Goal: Transaction & Acquisition: Purchase product/service

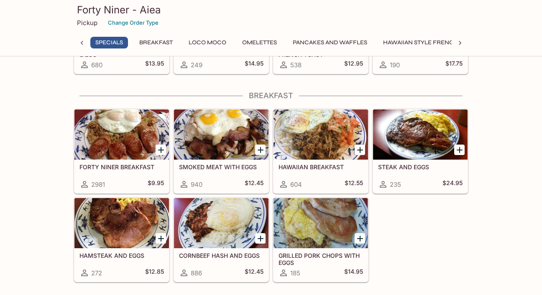
click at [158, 150] on icon "Add FORTY NINER BREAKFAST" at bounding box center [161, 150] width 6 height 6
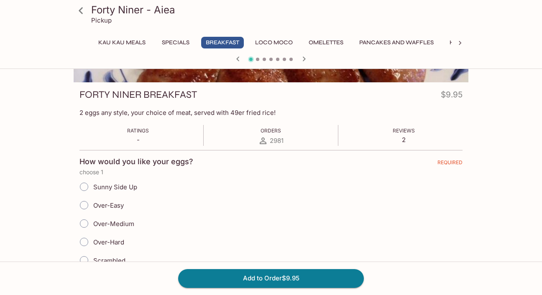
click at [117, 187] on span "Sunny Side Up" at bounding box center [115, 187] width 44 height 8
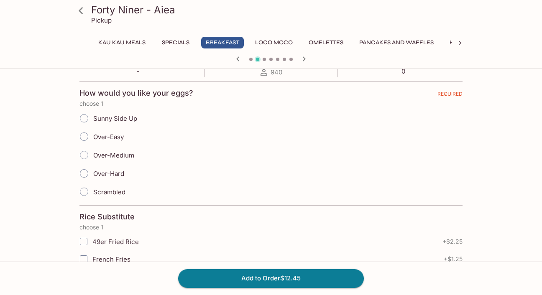
click at [84, 156] on input "Over-Medium" at bounding box center [84, 155] width 18 height 18
radio input "true"
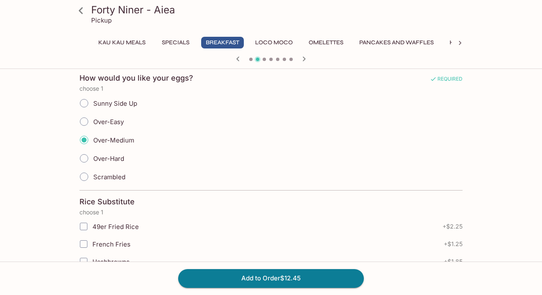
scroll to position [185, 0]
click at [87, 120] on input "Over-Easy" at bounding box center [84, 121] width 18 height 18
click at [85, 119] on input "Over-Easy" at bounding box center [84, 121] width 18 height 18
click at [84, 122] on input "Over-Easy" at bounding box center [84, 121] width 18 height 18
radio input "true"
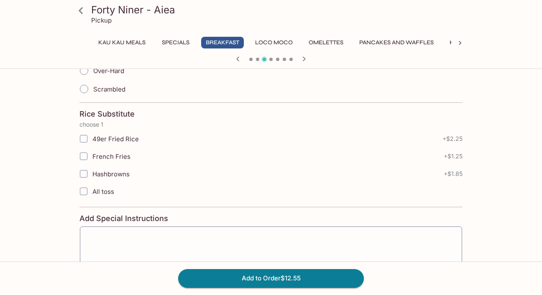
scroll to position [274, 0]
click at [82, 138] on input "49er Fried Rice" at bounding box center [83, 137] width 17 height 17
checkbox input "true"
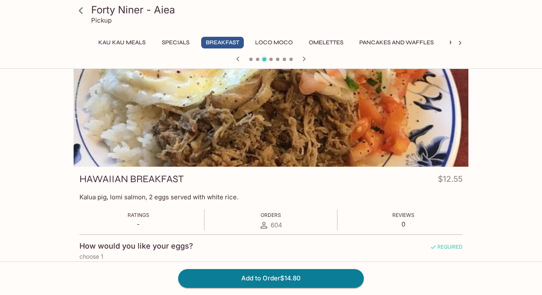
scroll to position [0, 0]
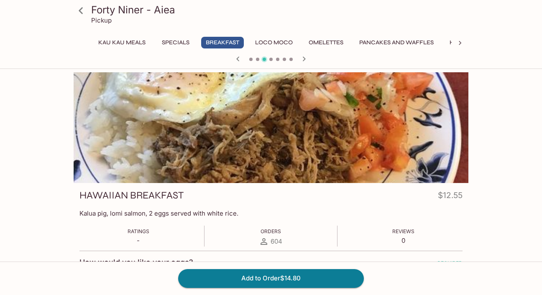
click at [255, 59] on div at bounding box center [270, 60] width 401 height 13
click at [240, 59] on icon "button" at bounding box center [238, 59] width 10 height 10
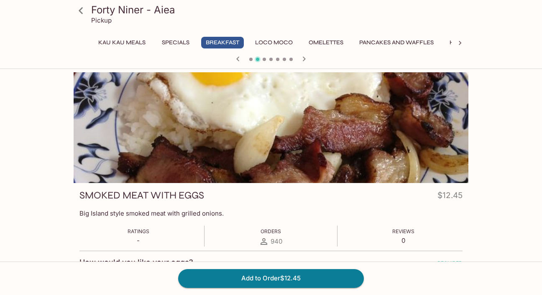
click at [240, 59] on icon "button" at bounding box center [238, 59] width 10 height 10
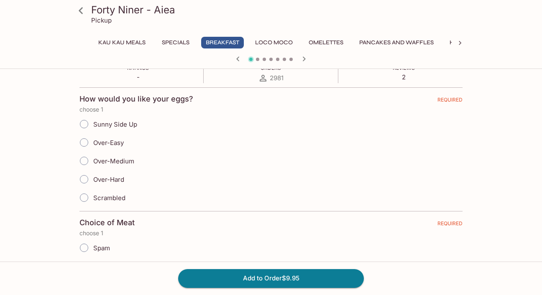
scroll to position [161, 0]
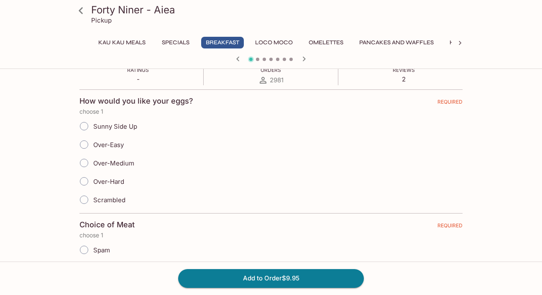
click at [87, 166] on input "Over-Medium" at bounding box center [84, 163] width 18 height 18
click at [84, 146] on input "Over-Easy" at bounding box center [84, 145] width 18 height 18
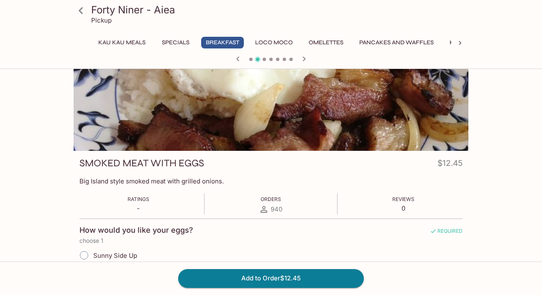
scroll to position [0, 0]
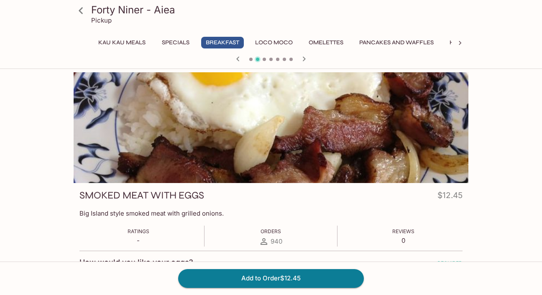
click at [250, 59] on span at bounding box center [250, 59] width 3 height 3
click at [249, 60] on span at bounding box center [250, 59] width 3 height 3
click at [238, 59] on icon "button" at bounding box center [238, 59] width 10 height 10
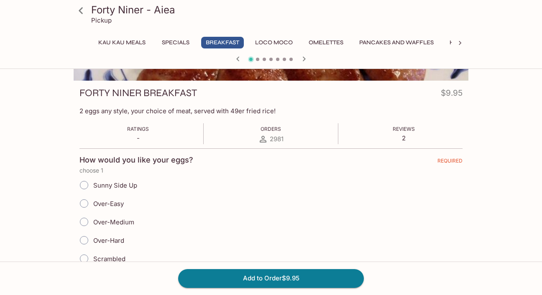
scroll to position [103, 0]
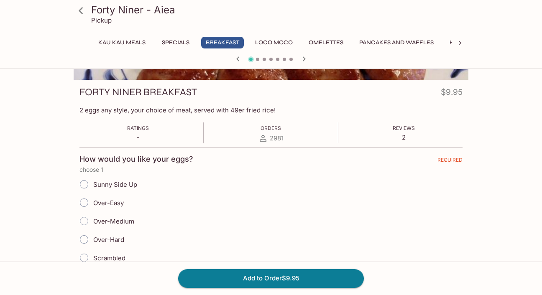
click at [84, 204] on input "Over-Easy" at bounding box center [84, 203] width 18 height 18
radio input "true"
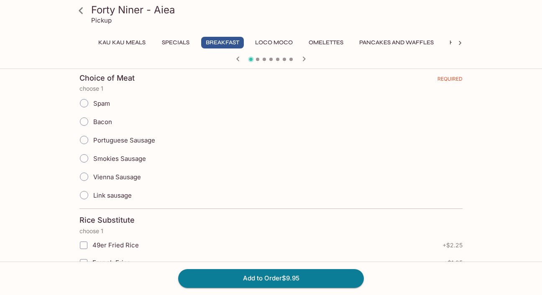
scroll to position [309, 0]
click at [84, 141] on input "Portuguese Sausage" at bounding box center [84, 139] width 18 height 18
radio input "true"
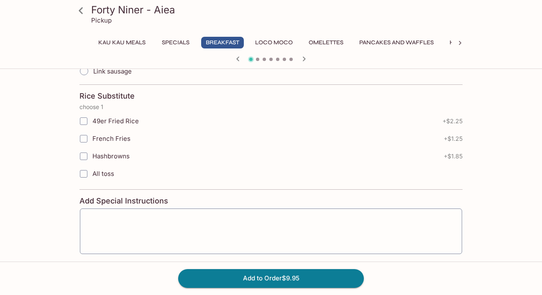
scroll to position [433, 0]
click at [85, 120] on input "49er Fried Rice" at bounding box center [83, 120] width 17 height 17
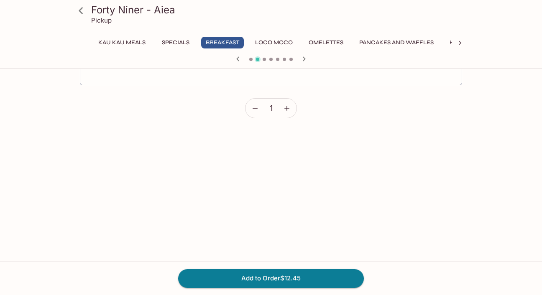
scroll to position [470, 0]
click at [233, 278] on button "Add to Order $12.45" at bounding box center [271, 278] width 186 height 18
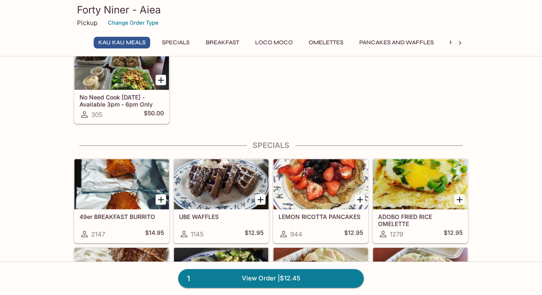
scroll to position [50, 0]
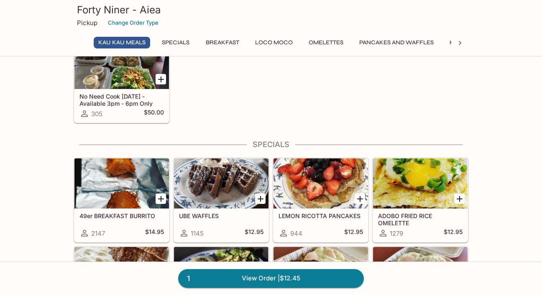
click at [118, 196] on div at bounding box center [121, 183] width 94 height 50
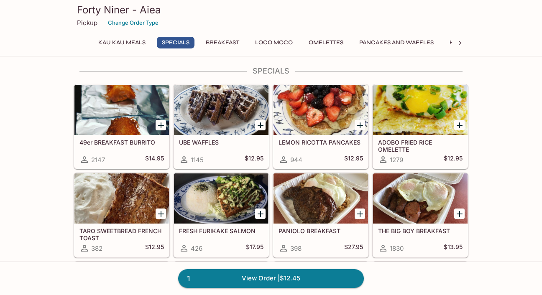
scroll to position [124, 0]
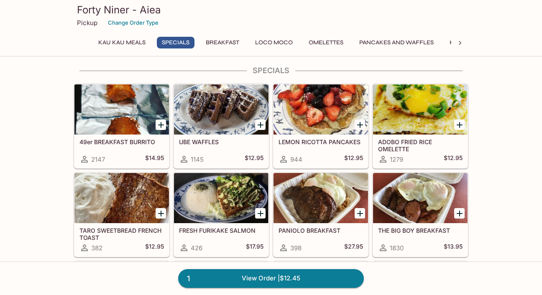
click at [412, 199] on div at bounding box center [420, 198] width 94 height 50
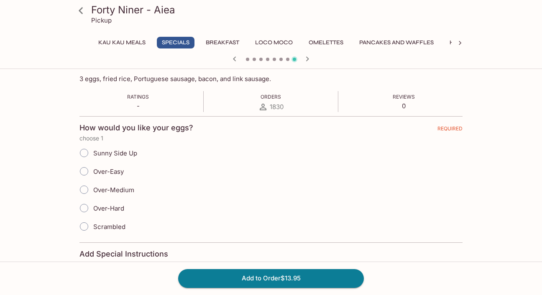
scroll to position [144, 0]
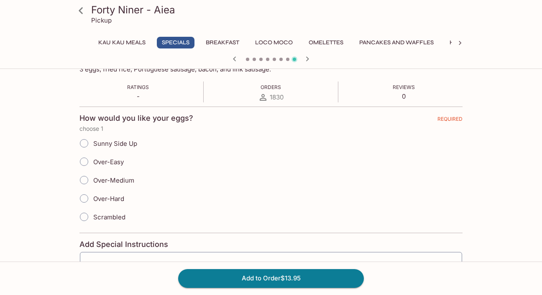
click at [84, 164] on input "Over-Easy" at bounding box center [84, 162] width 18 height 18
radio input "true"
click at [220, 278] on button "Add to Order $13.95" at bounding box center [271, 278] width 186 height 18
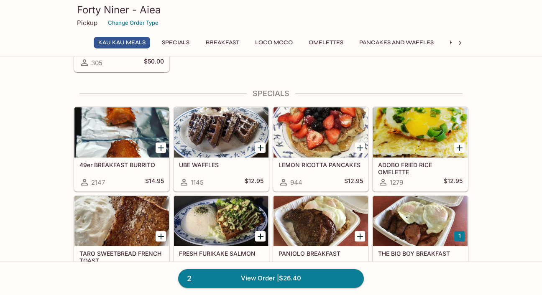
scroll to position [107, 0]
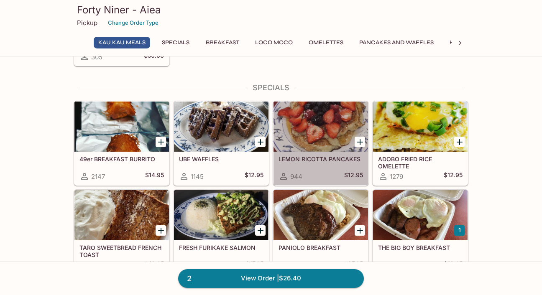
click at [327, 135] on div at bounding box center [320, 127] width 94 height 50
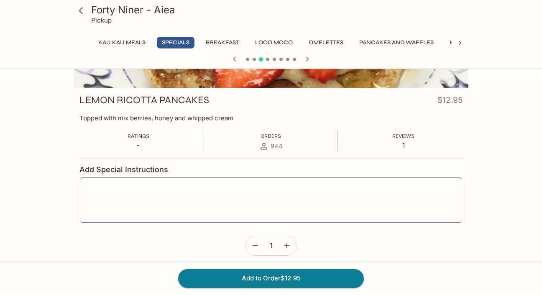
scroll to position [101, 0]
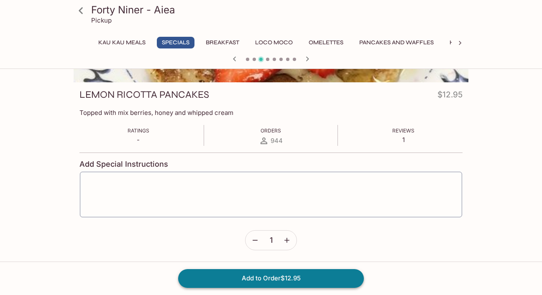
click at [266, 278] on button "Add to Order $12.95" at bounding box center [271, 278] width 186 height 18
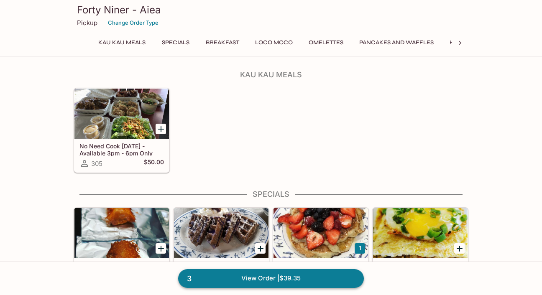
click at [251, 280] on link "3 View Order | $39.35" at bounding box center [271, 278] width 186 height 18
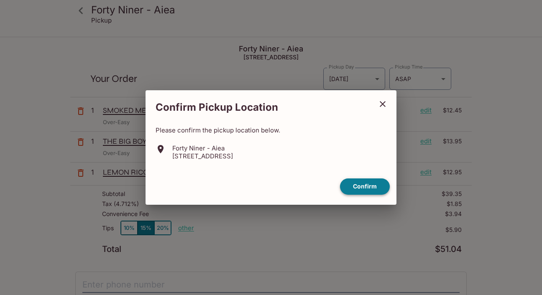
click at [359, 185] on button "Confirm" at bounding box center [365, 187] width 50 height 16
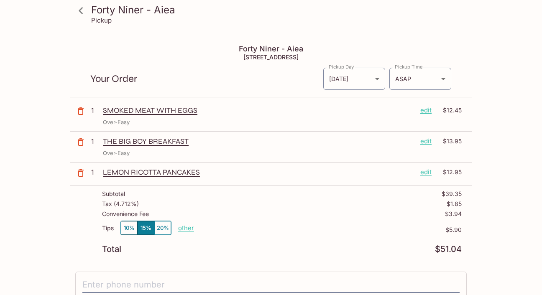
click at [79, 110] on icon "button" at bounding box center [81, 111] width 10 height 10
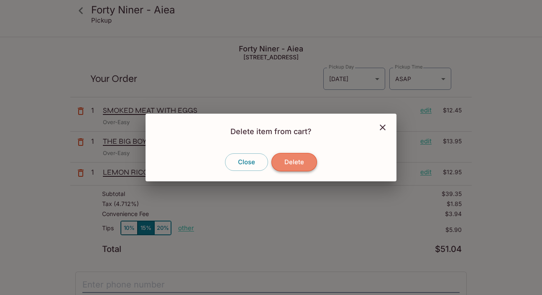
click at [296, 162] on button "Delete" at bounding box center [294, 162] width 46 height 18
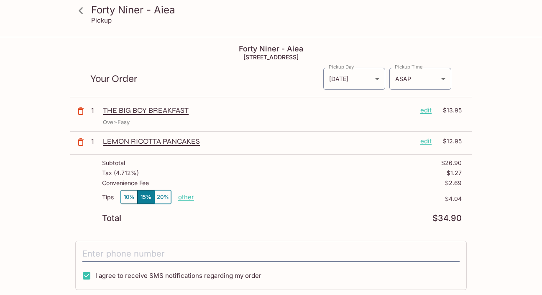
click at [117, 8] on h3 "Forty Niner - Aiea" at bounding box center [278, 9] width 374 height 13
click at [181, 197] on p "other" at bounding box center [186, 197] width 16 height 8
click at [240, 199] on input "4.04" at bounding box center [234, 197] width 27 height 9
type input "1.00"
click at [289, 190] on div "Tips 10% 15% 20% other $1.00" at bounding box center [282, 202] width 360 height 25
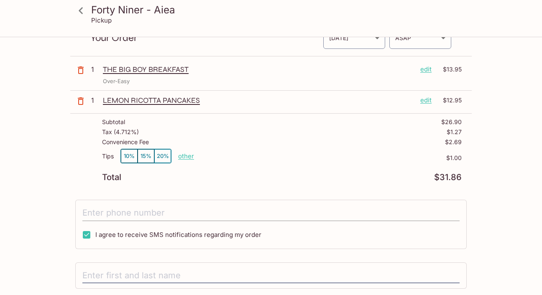
scroll to position [50, 0]
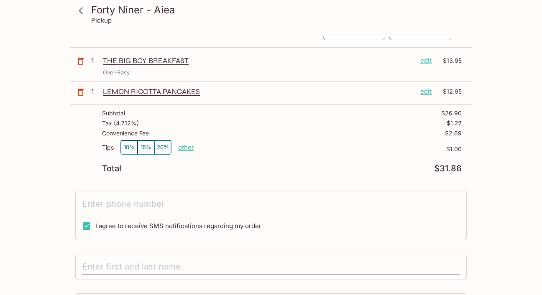
click at [222, 205] on input "tel" at bounding box center [270, 204] width 377 height 16
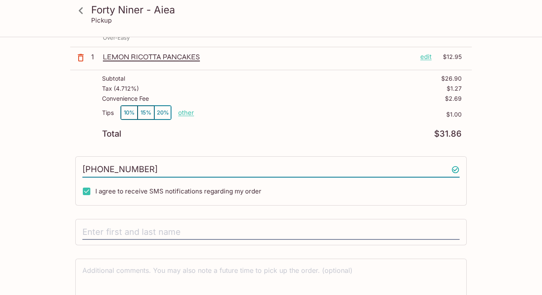
scroll to position [126, 0]
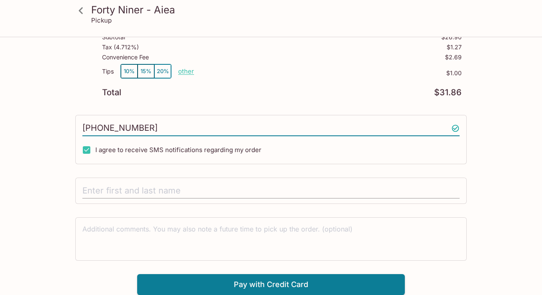
type input "[PHONE_NUMBER]"
click at [128, 192] on input "text" at bounding box center [270, 191] width 377 height 16
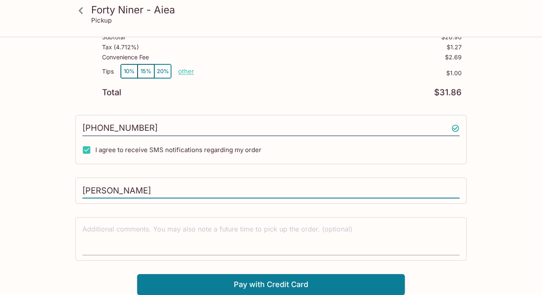
type input "[PERSON_NAME]"
click at [209, 235] on textarea at bounding box center [270, 239] width 377 height 29
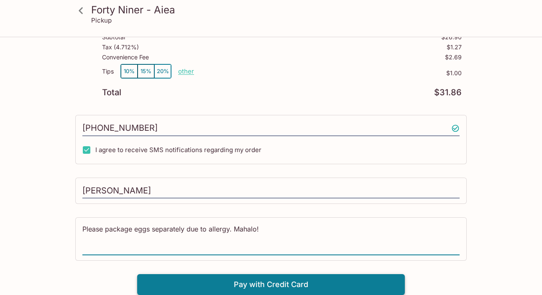
type textarea "Please package eggs separately due to allergy. Mahalo!"
click at [270, 289] on button "Pay with Credit Card" at bounding box center [271, 284] width 268 height 21
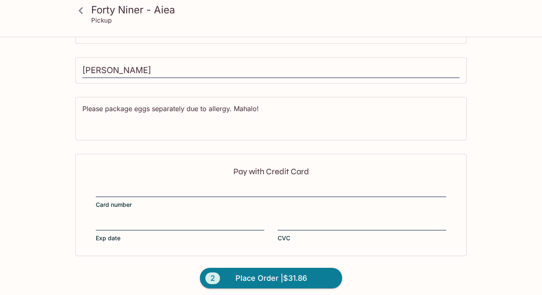
scroll to position [251, 0]
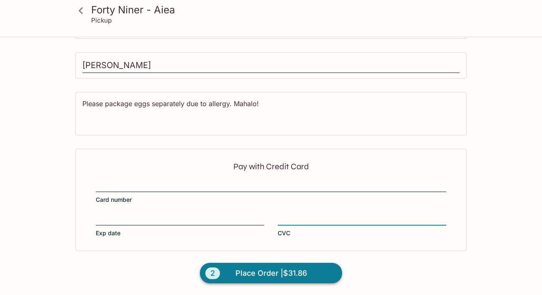
click at [255, 273] on span "Place Order | $31.86" at bounding box center [270, 273] width 71 height 13
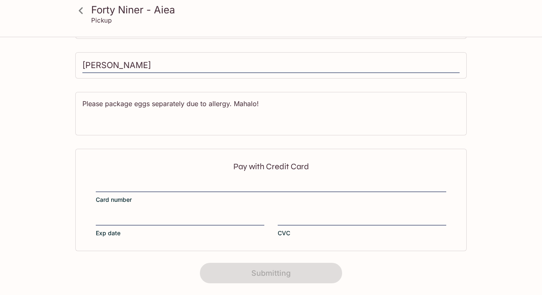
scroll to position [191, 0]
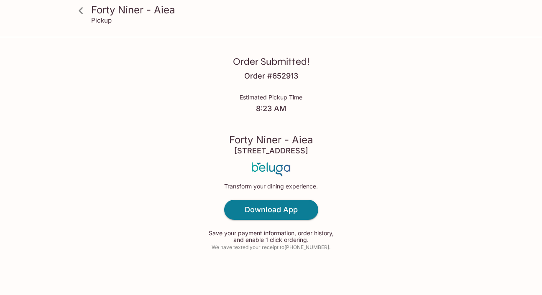
scroll to position [8, 0]
